Goal: Transaction & Acquisition: Book appointment/travel/reservation

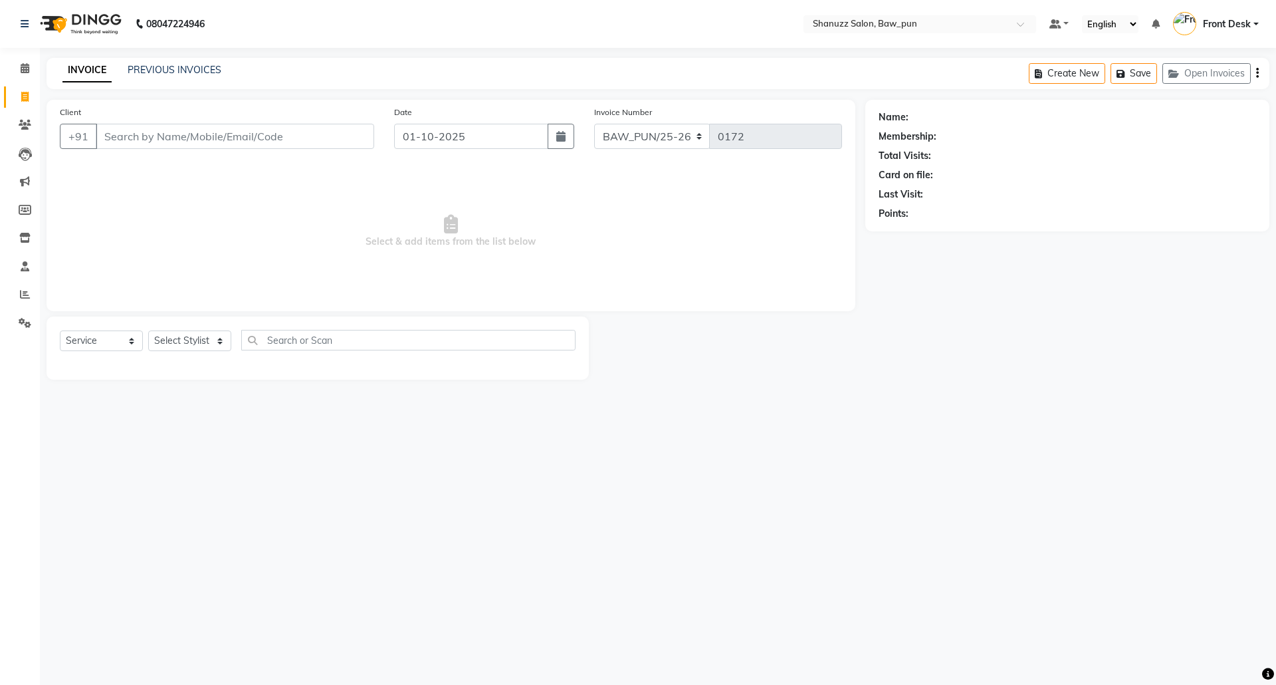
select select "service"
click at [165, 72] on link "PREVIOUS INVOICES" at bounding box center [175, 70] width 94 height 12
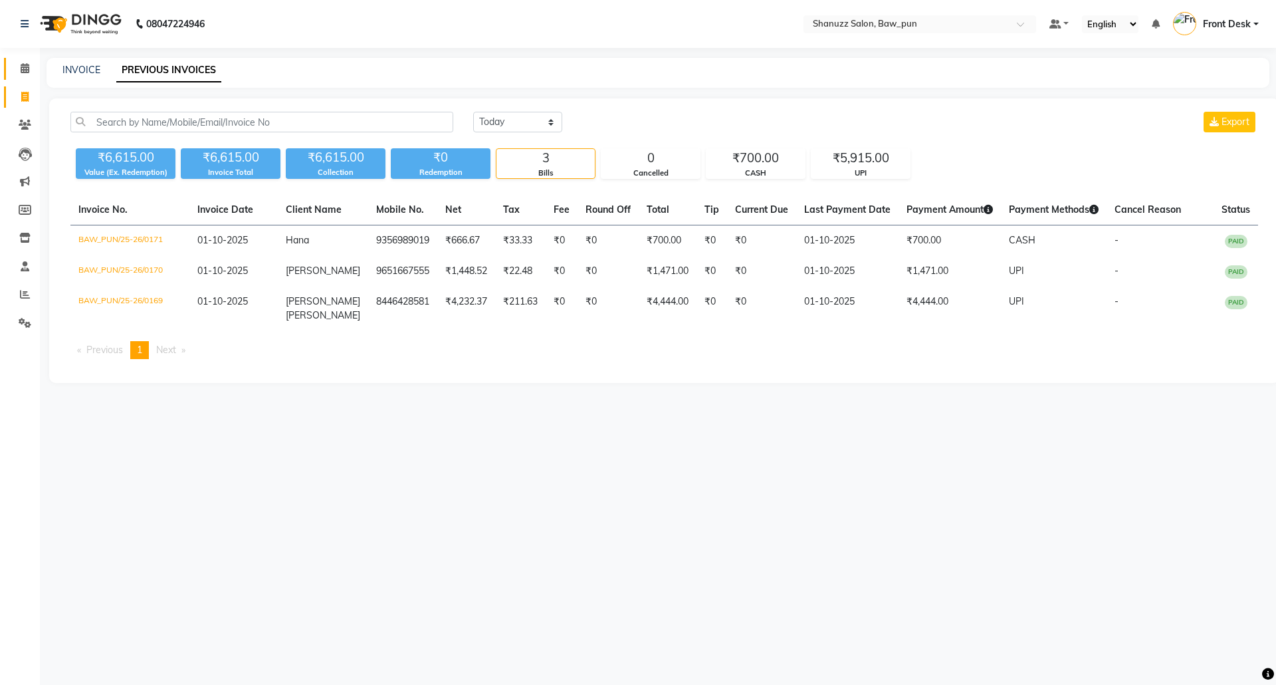
click at [27, 60] on link "Calendar" at bounding box center [20, 69] width 32 height 22
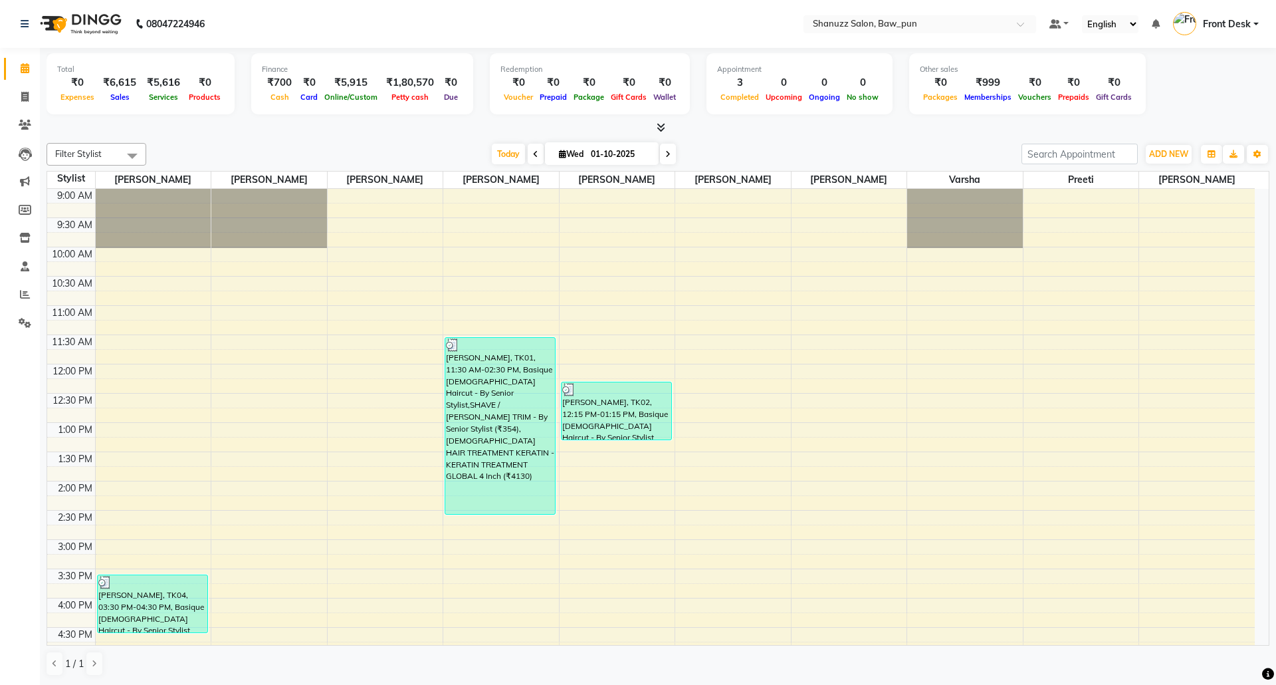
click at [665, 154] on icon at bounding box center [667, 154] width 5 height 8
type input "02-10-2025"
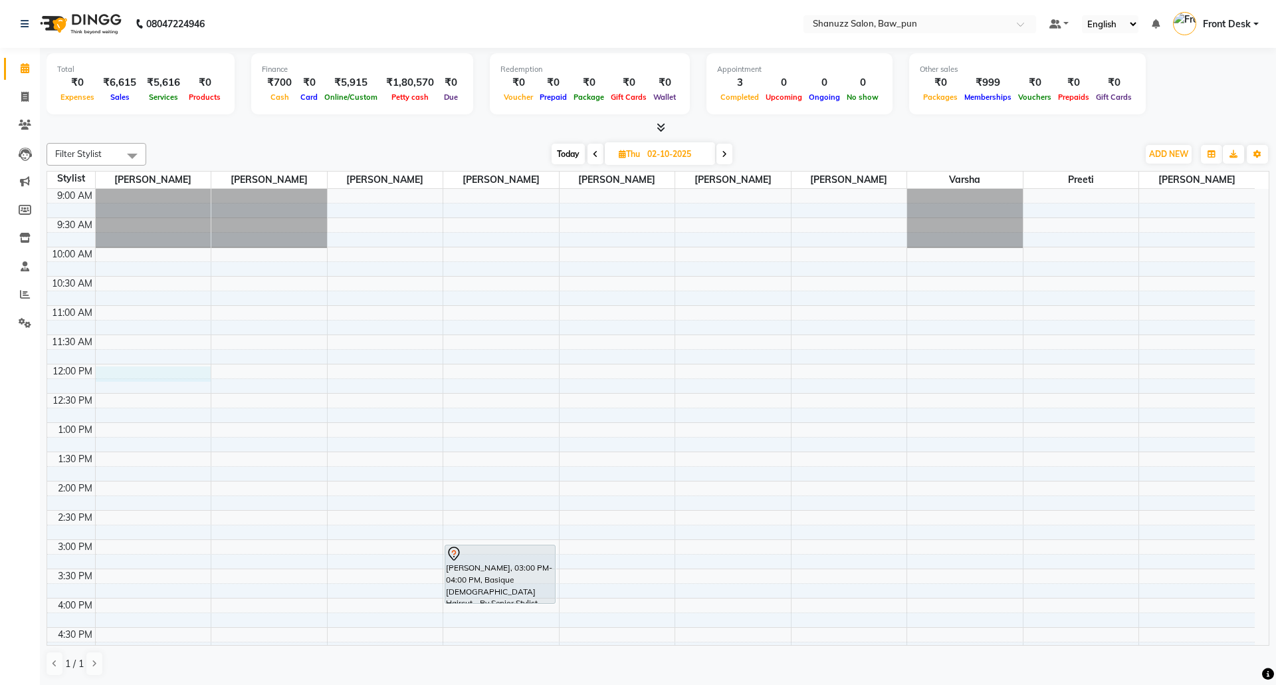
click at [117, 374] on div "9:00 AM 9:30 AM 10:00 AM 10:30 AM 11:00 AM 11:30 AM 12:00 PM 12:30 PM 1:00 PM 1…" at bounding box center [651, 598] width 1208 height 818
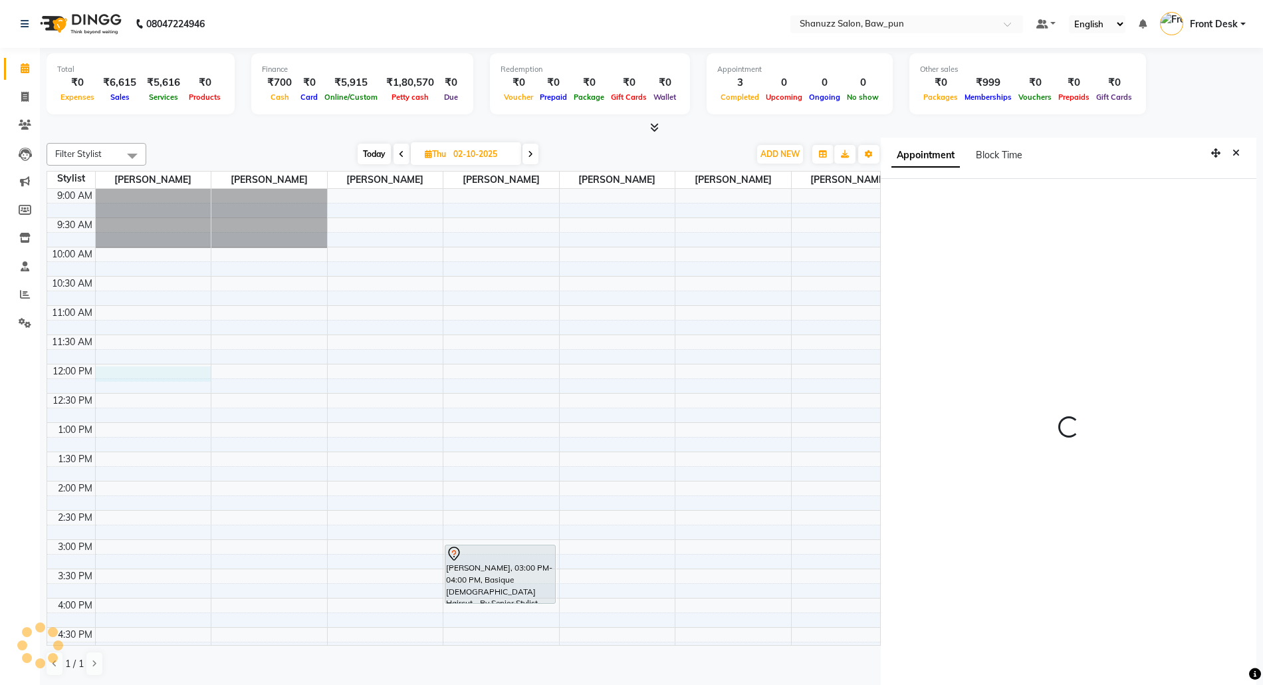
scroll to position [5, 0]
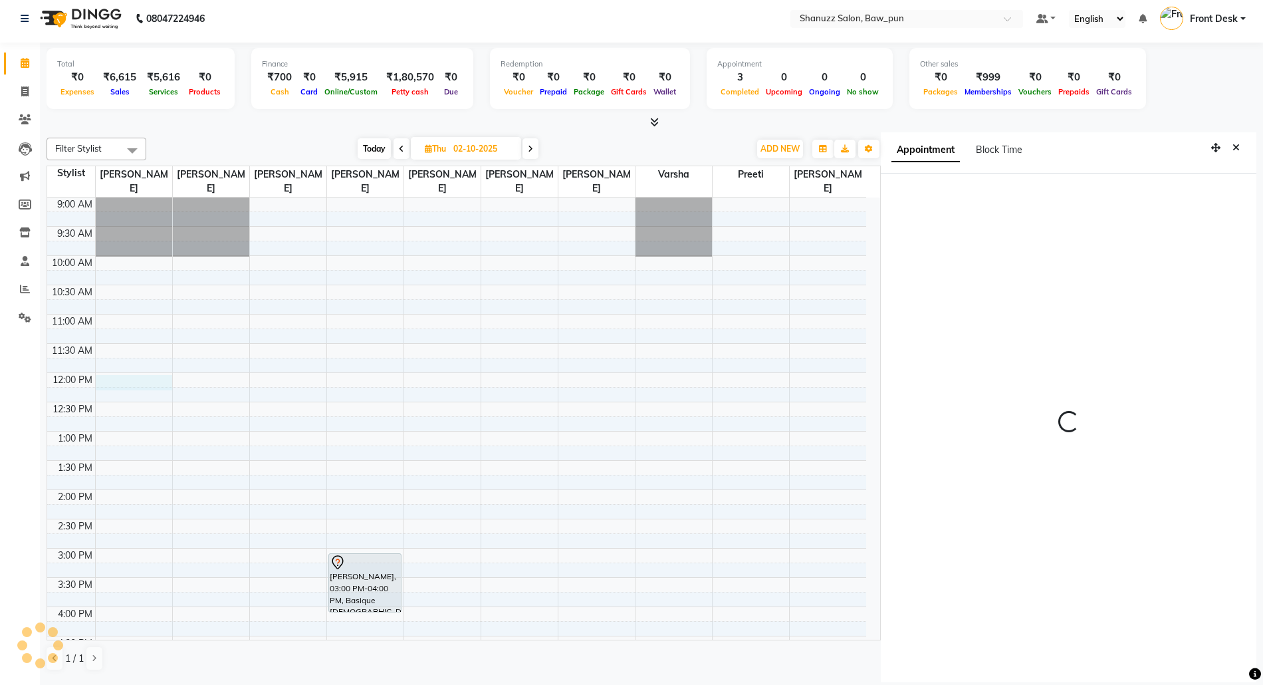
select select "91995"
select select "tentative"
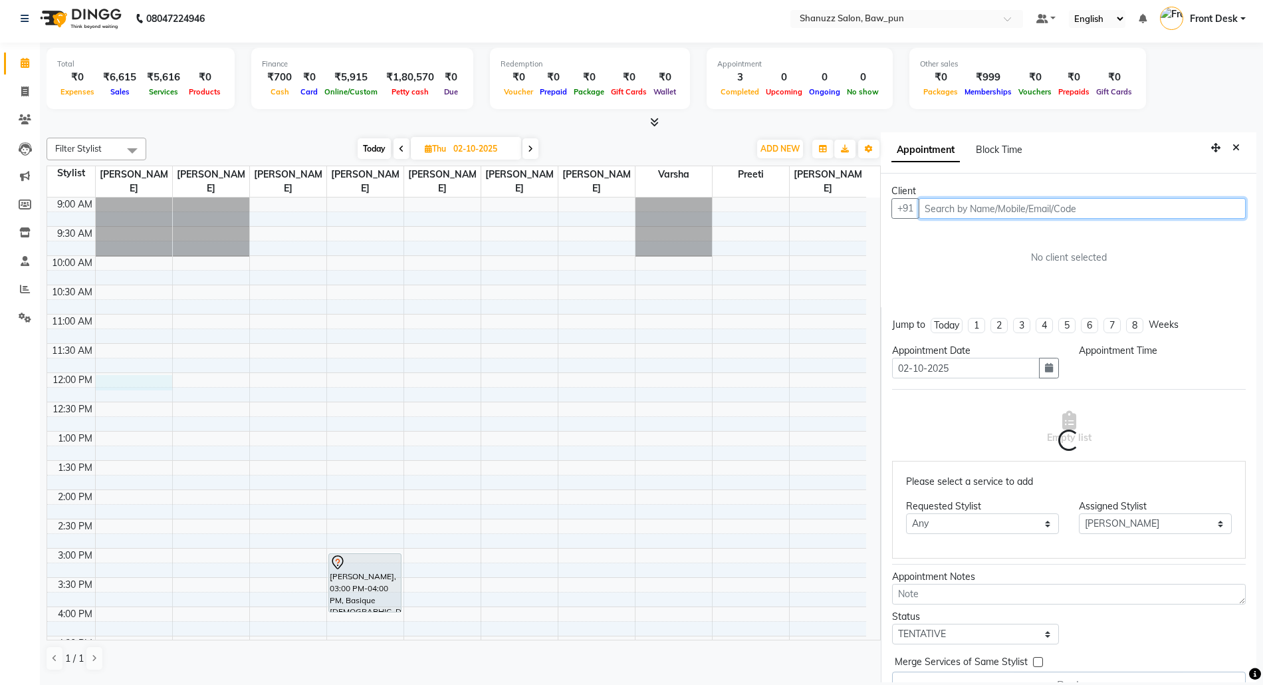
select select "720"
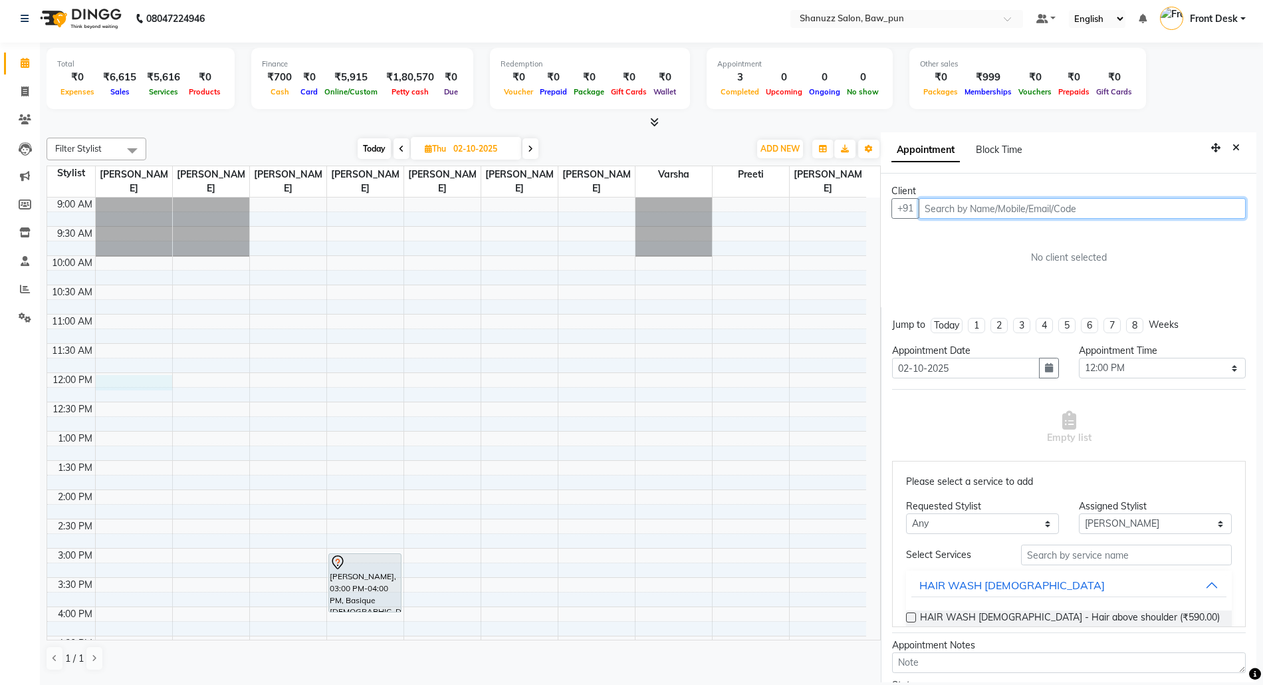
click at [1053, 206] on input "text" at bounding box center [1081, 208] width 327 height 21
paste input "8999665433"
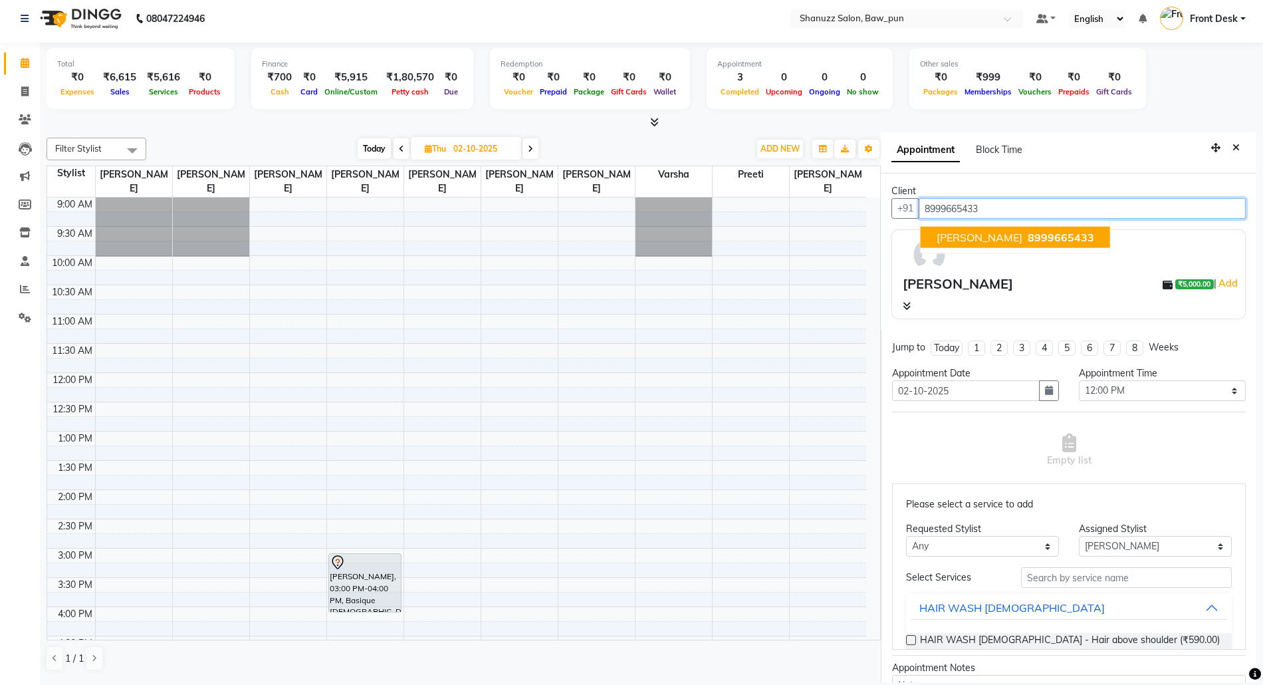
click at [1004, 235] on span "[PERSON_NAME]" at bounding box center [979, 237] width 86 height 13
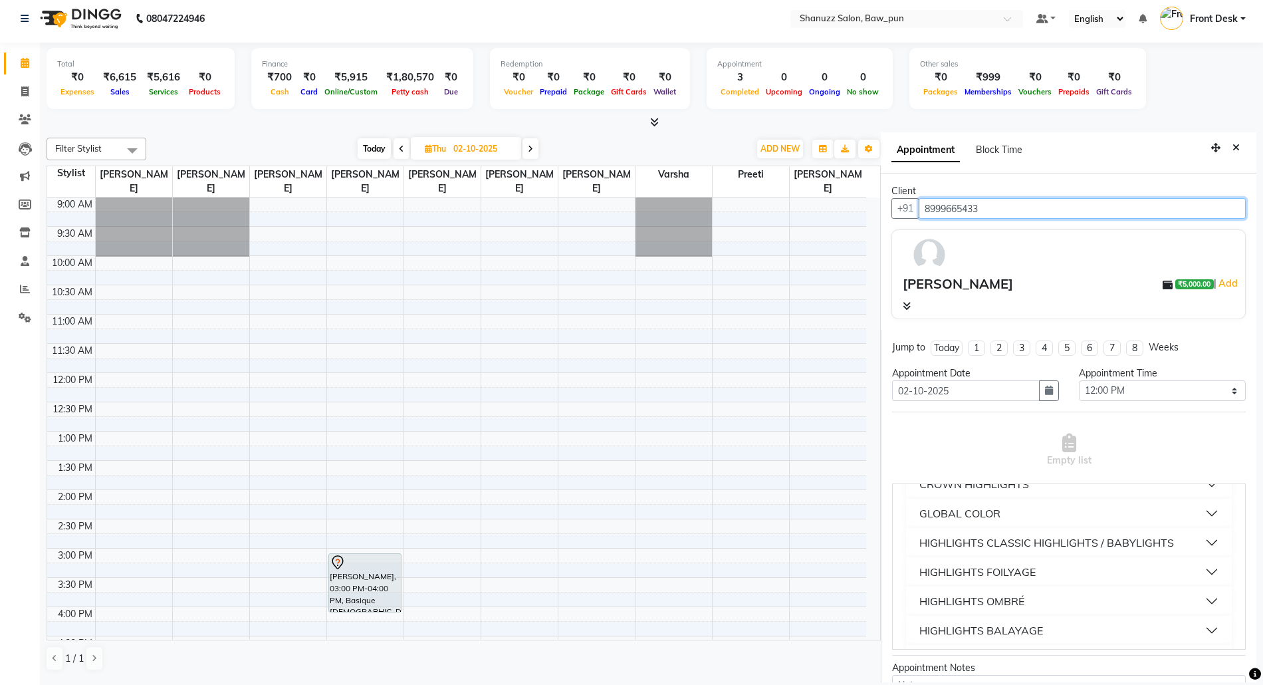
scroll to position [1595, 0]
type input "8999665433"
click at [1021, 621] on div "GLOBAL COLOR + HIGHLIGHTS" at bounding box center [998, 629] width 158 height 16
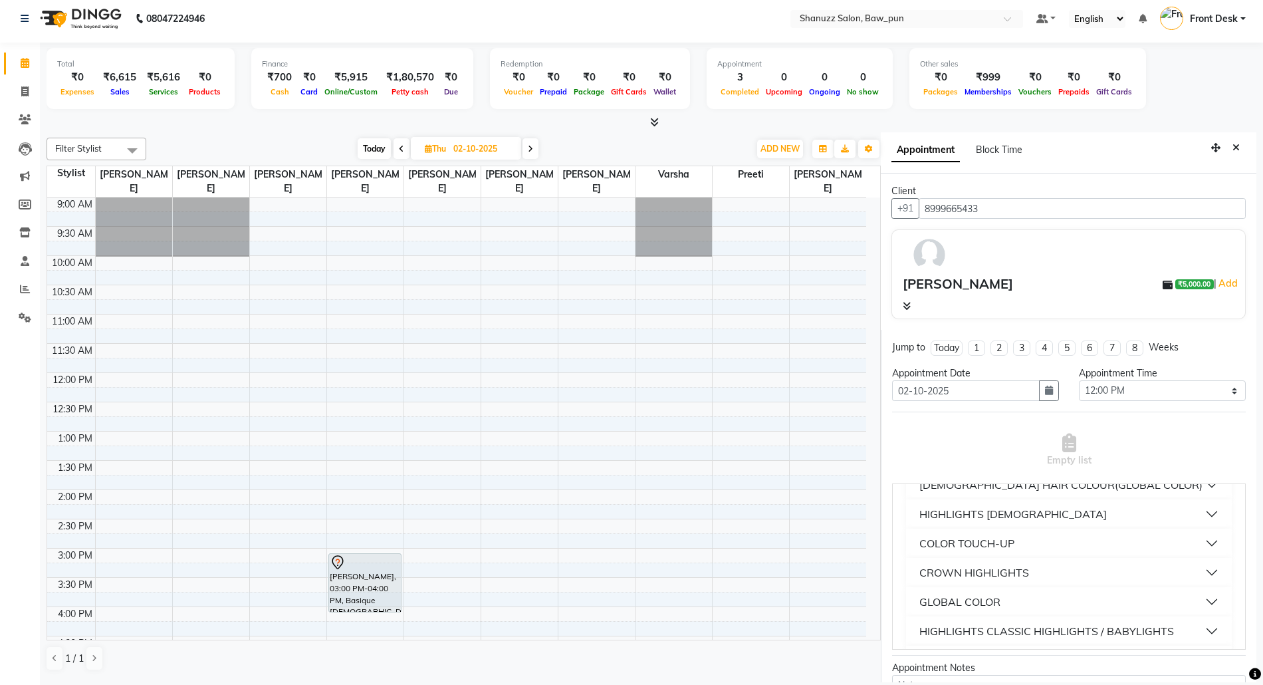
click at [974, 593] on div "GLOBAL COLOR" at bounding box center [959, 601] width 81 height 16
click at [1089, 627] on span "GLOBAL COLOR - Hair above shoulder (₹4,720.00)" at bounding box center [1028, 635] width 217 height 17
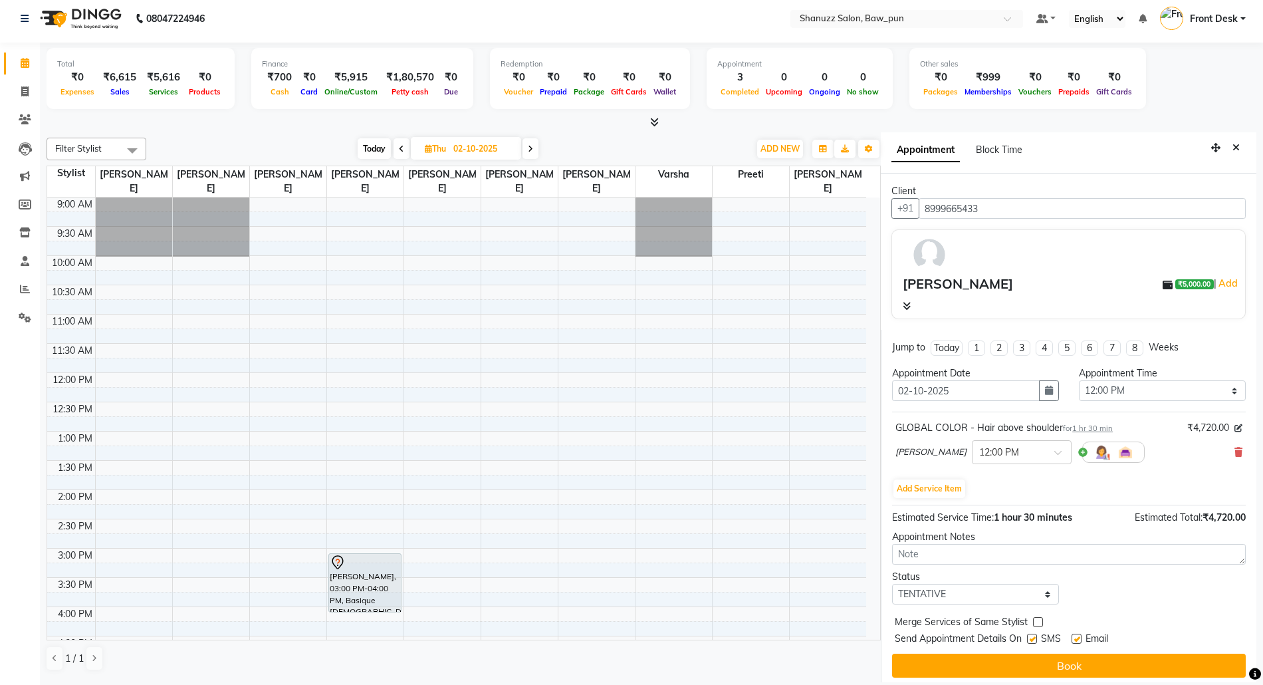
click at [1079, 639] on label at bounding box center [1076, 638] width 10 height 10
click at [1079, 639] on input "checkbox" at bounding box center [1075, 639] width 9 height 9
checkbox input "false"
click at [1033, 641] on label at bounding box center [1032, 638] width 10 height 10
click at [1033, 641] on input "checkbox" at bounding box center [1031, 639] width 9 height 9
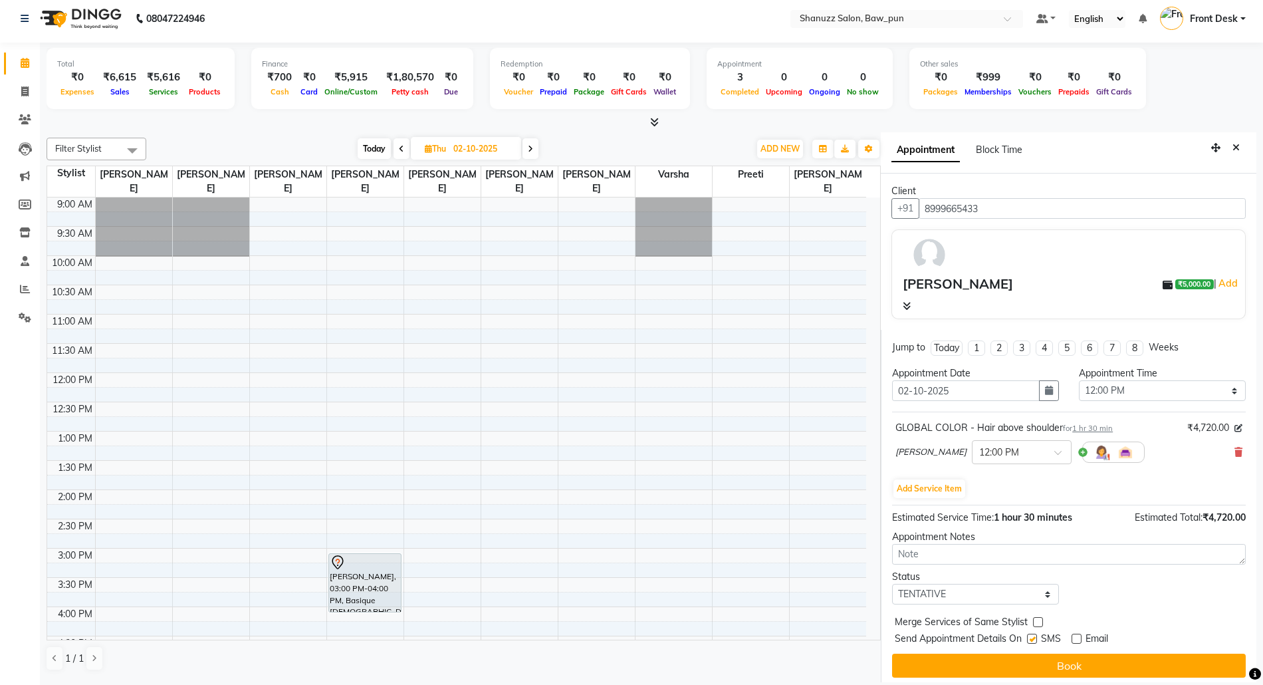
checkbox input "false"
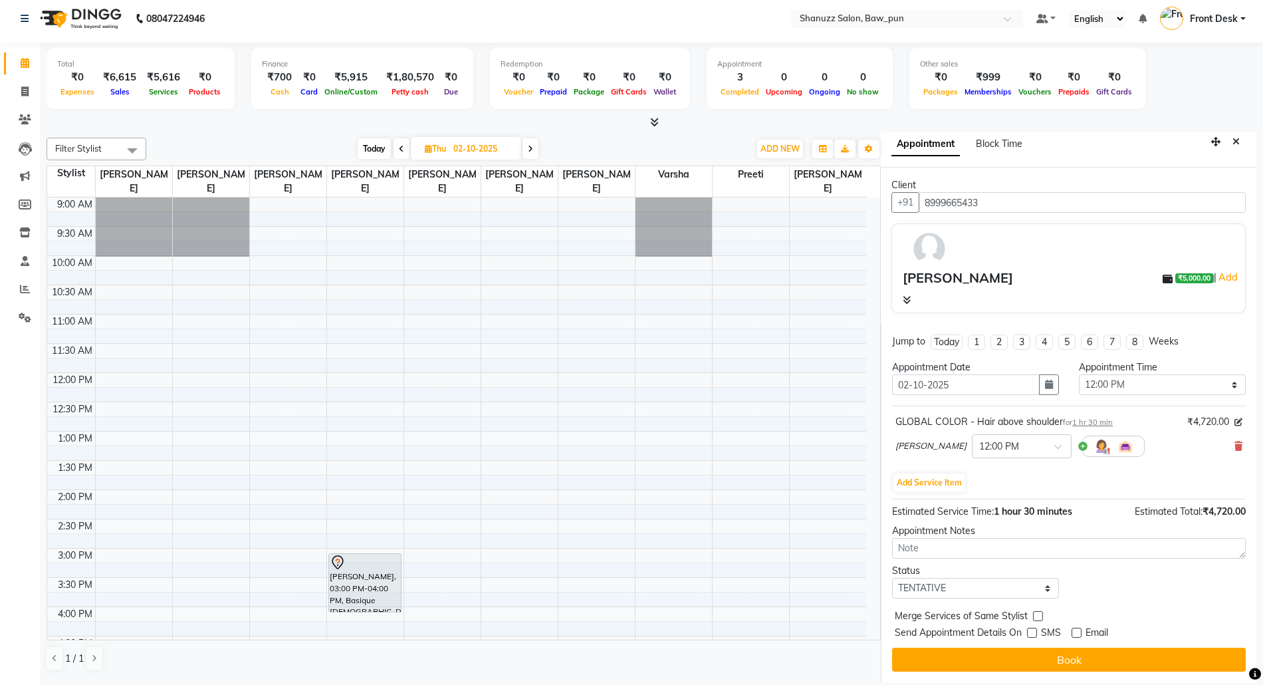
scroll to position [0, 0]
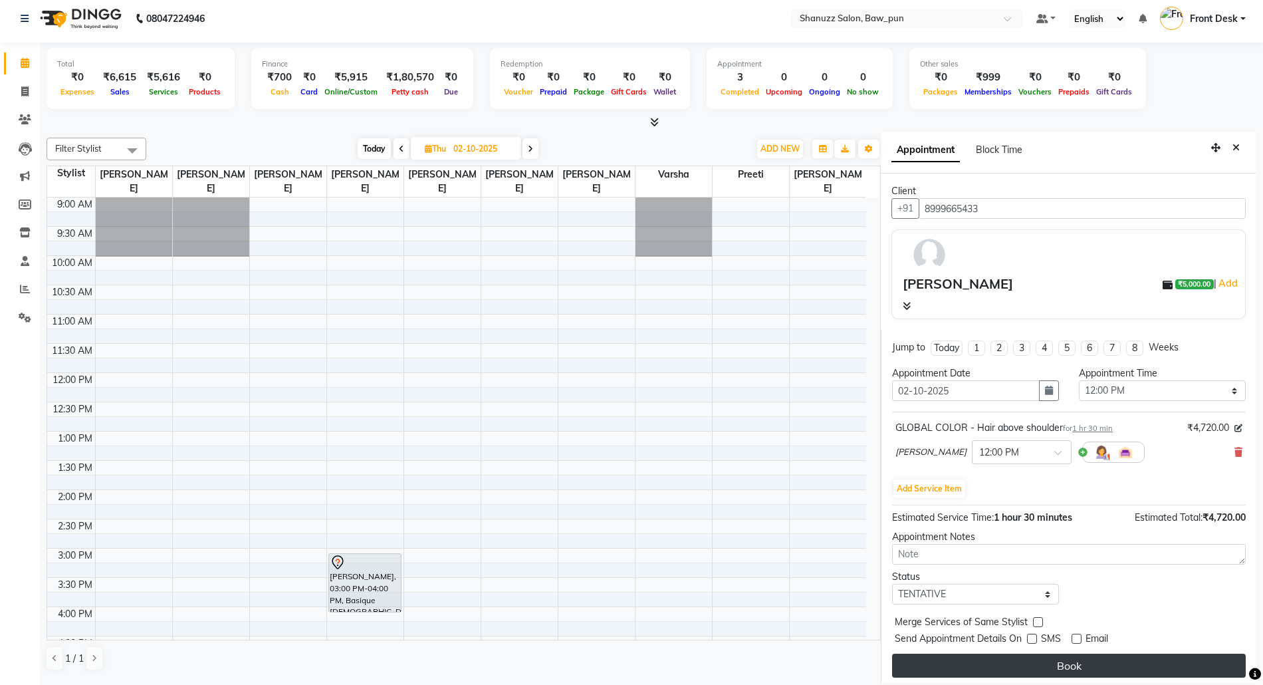
click at [1138, 671] on button "Book" at bounding box center [1069, 665] width 354 height 24
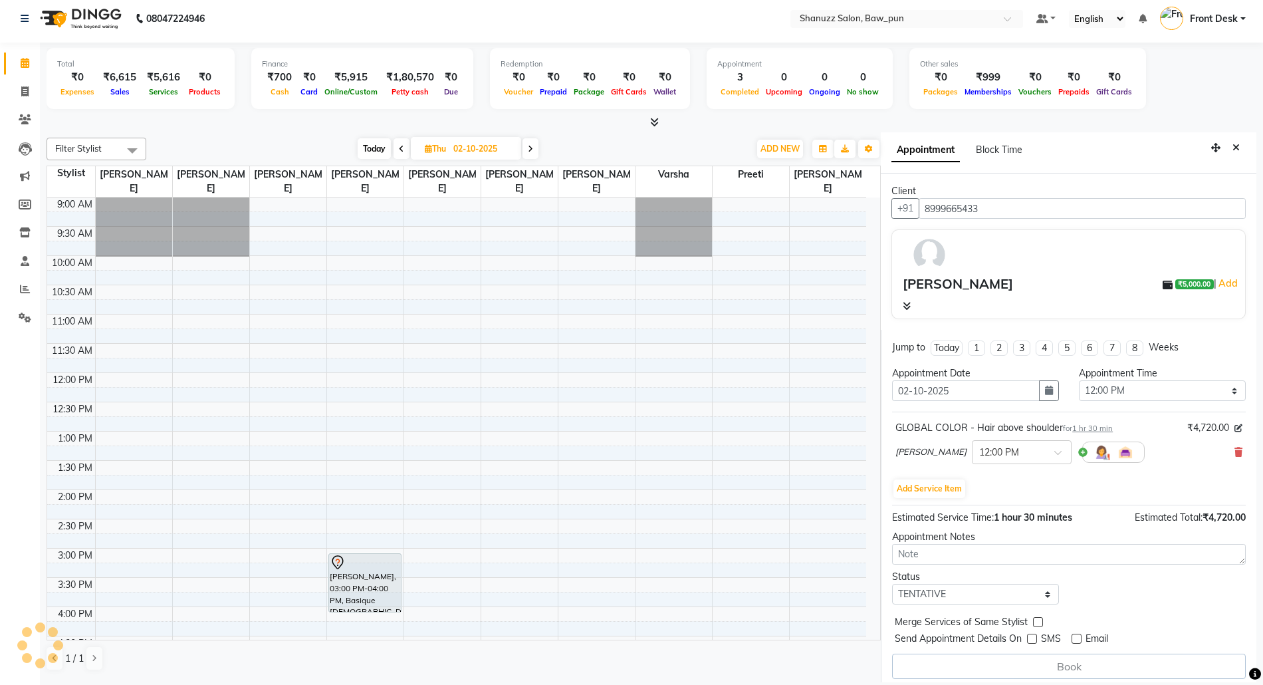
select select "91995"
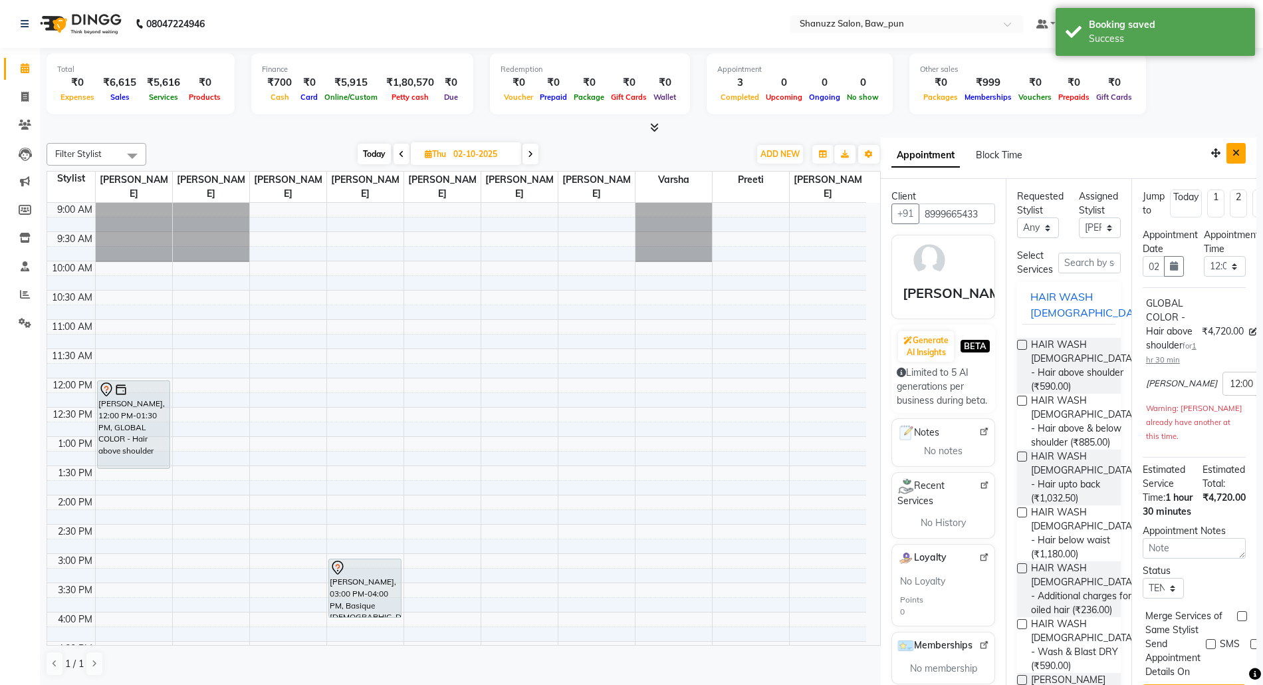
click at [1232, 152] on icon "Close" at bounding box center [1235, 152] width 7 height 9
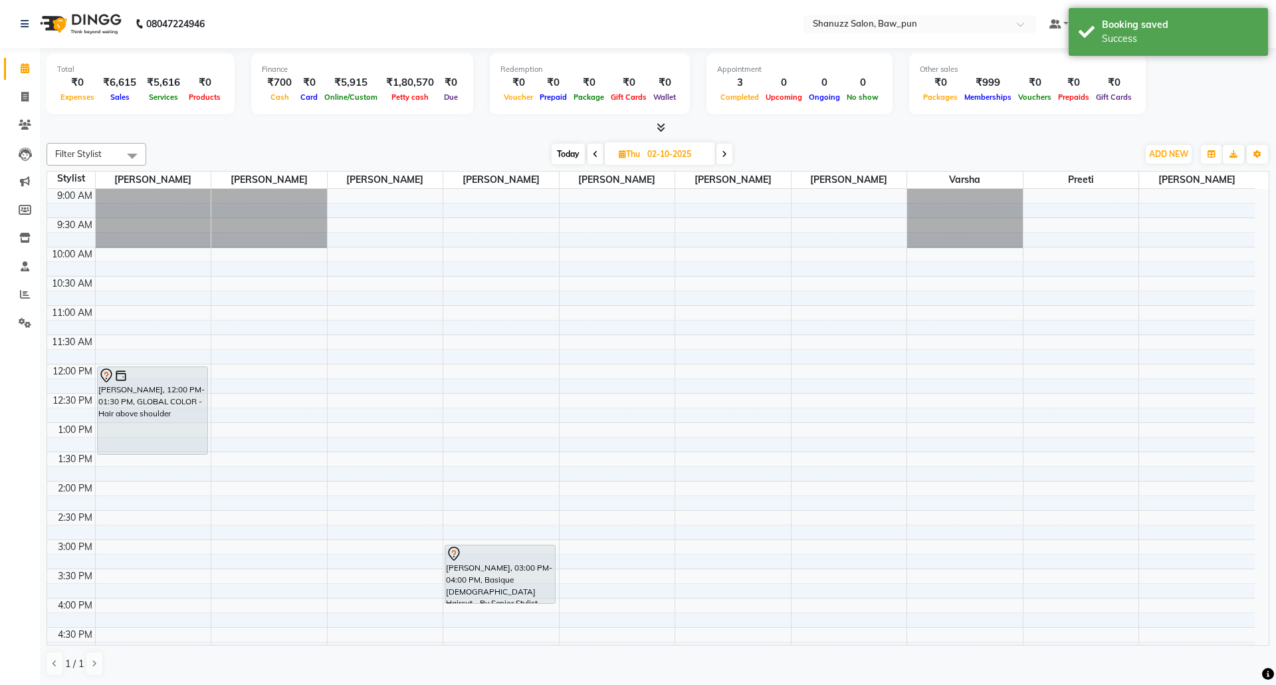
click at [597, 158] on span at bounding box center [596, 154] width 16 height 21
type input "01-10-2025"
